Goal: Task Accomplishment & Management: Manage account settings

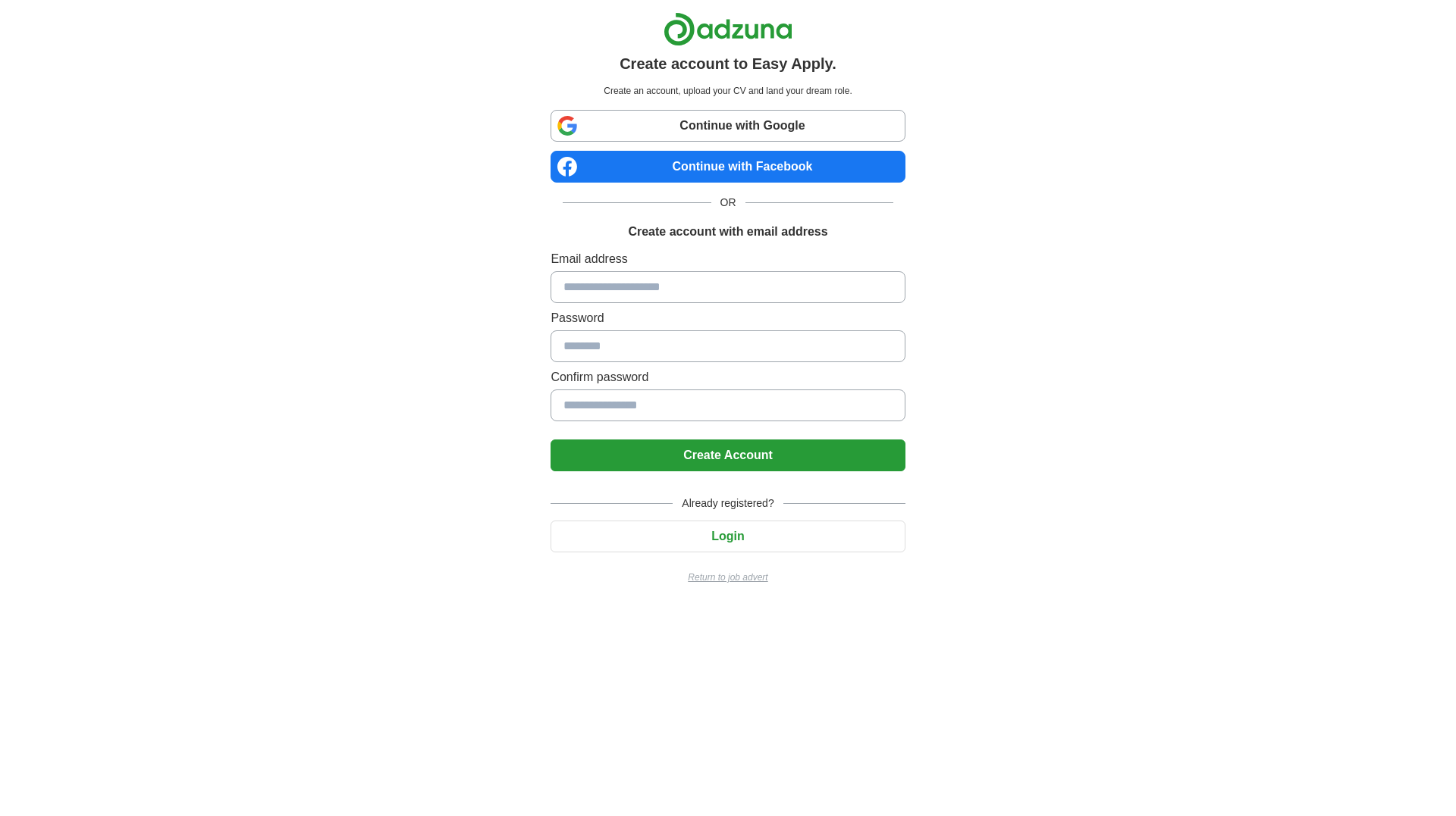
click at [649, 287] on input at bounding box center [727, 287] width 354 height 32
click at [662, 254] on label "Email address" at bounding box center [727, 259] width 354 height 18
click at [701, 534] on button "Login" at bounding box center [727, 536] width 354 height 32
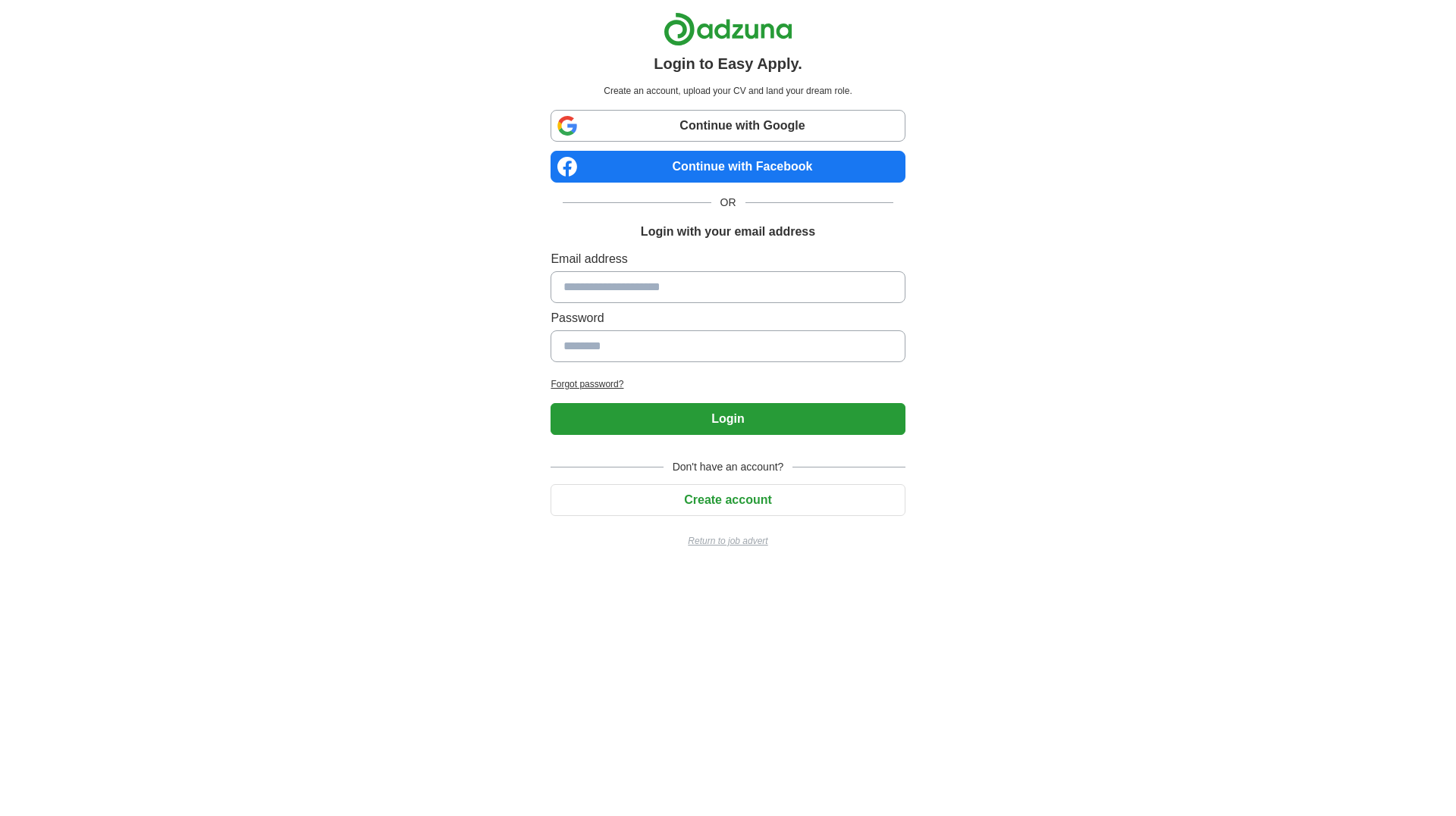
click at [661, 290] on input at bounding box center [727, 287] width 354 height 32
type input "**********"
click at [649, 353] on input at bounding box center [727, 346] width 354 height 32
click at [728, 419] on button "Login" at bounding box center [727, 419] width 354 height 32
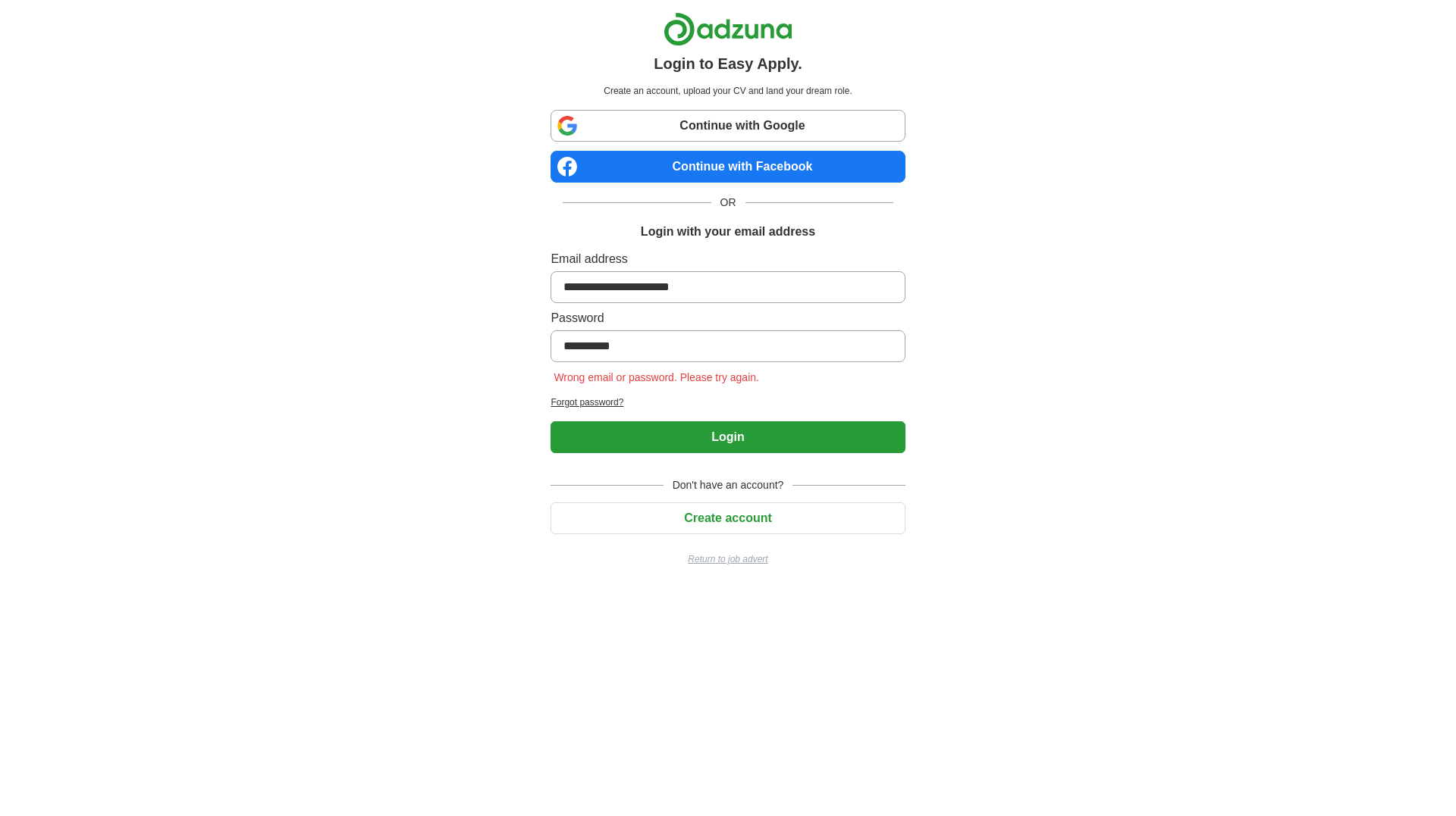
type input "**********"
click at [728, 438] on button "Login" at bounding box center [727, 437] width 354 height 32
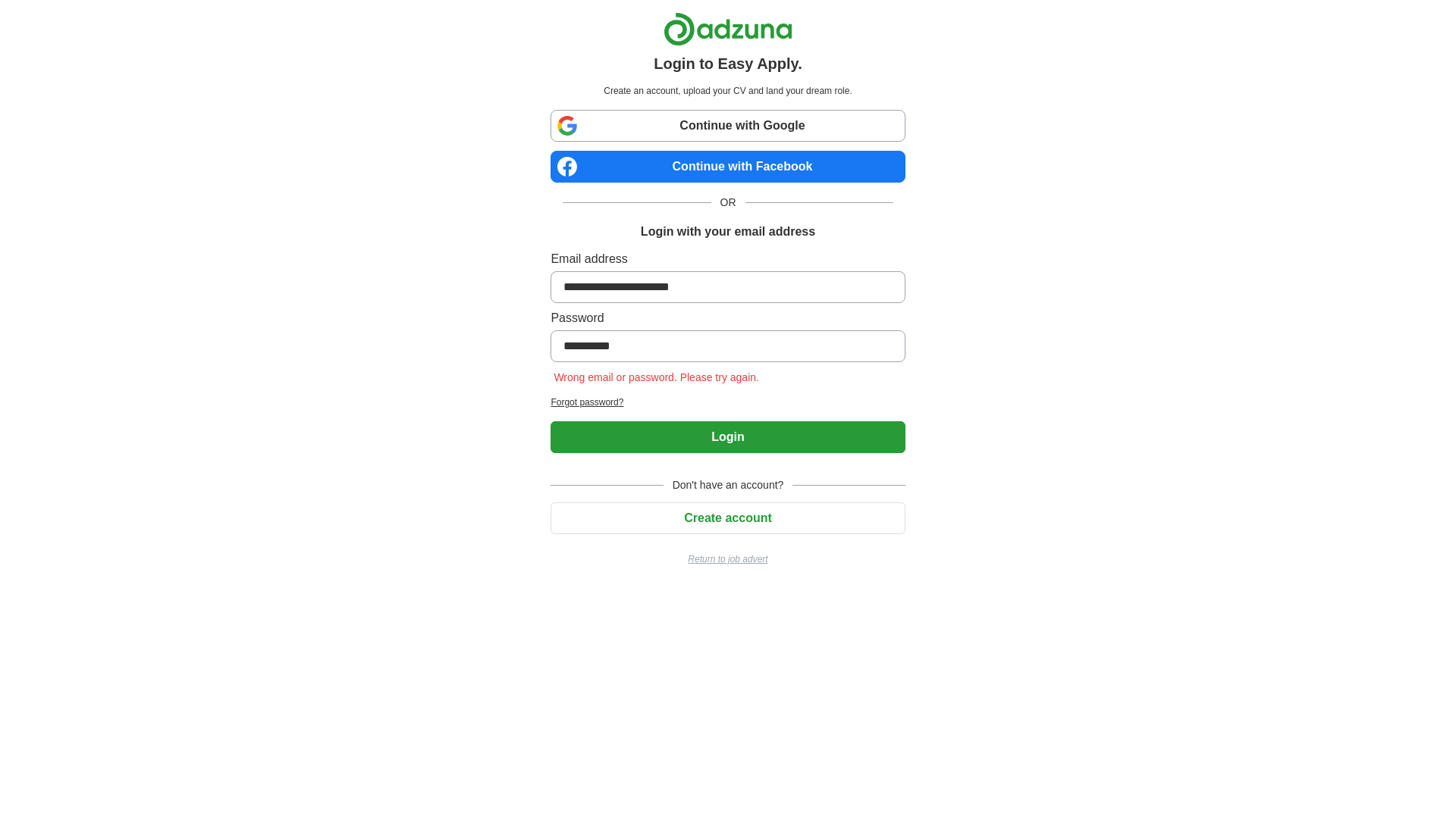
click at [582, 398] on h2 "Forgot password?" at bounding box center [727, 402] width 354 height 14
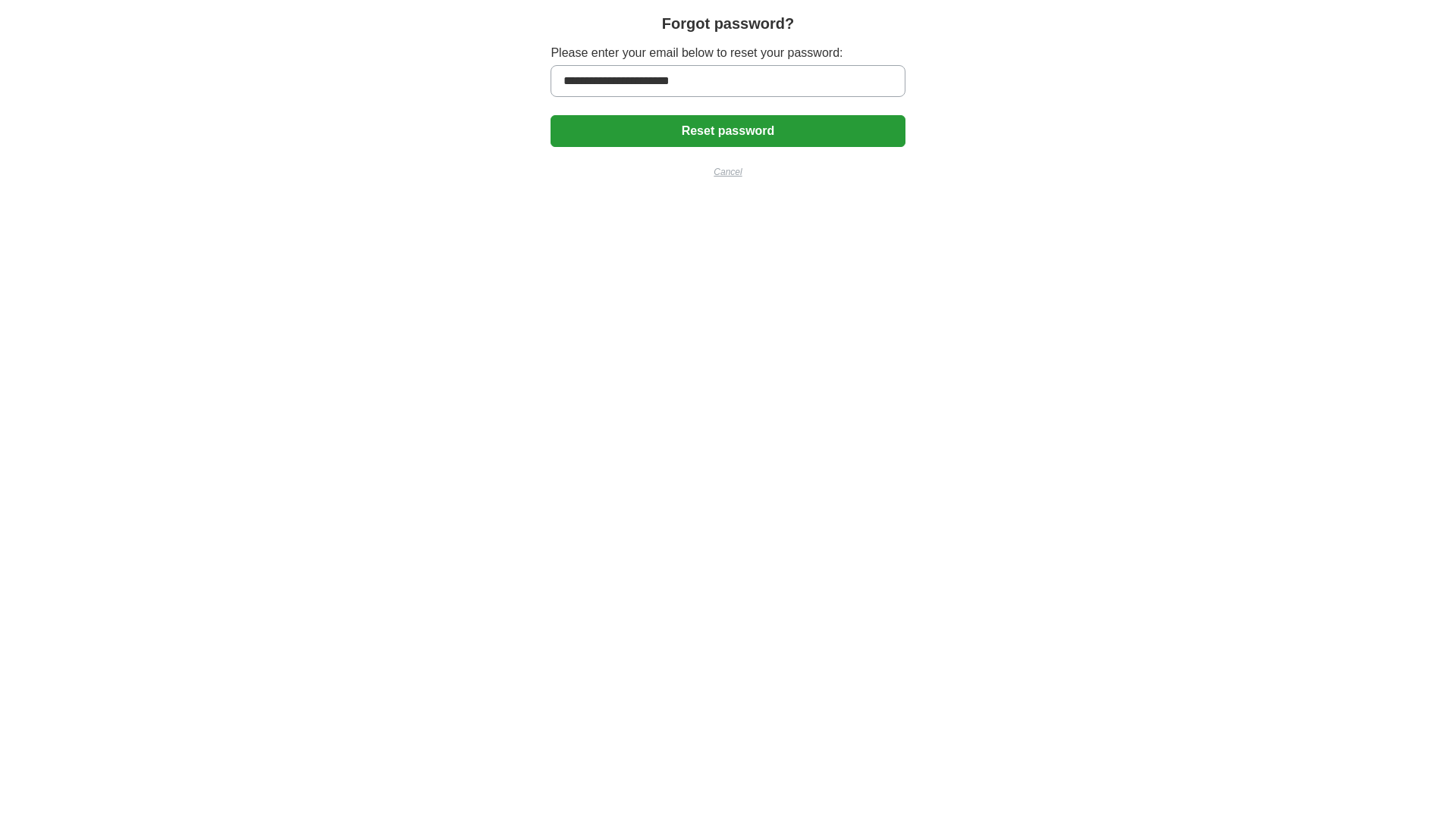
click at [674, 128] on button "Reset password" at bounding box center [727, 131] width 354 height 32
